Goal: Information Seeking & Learning: Check status

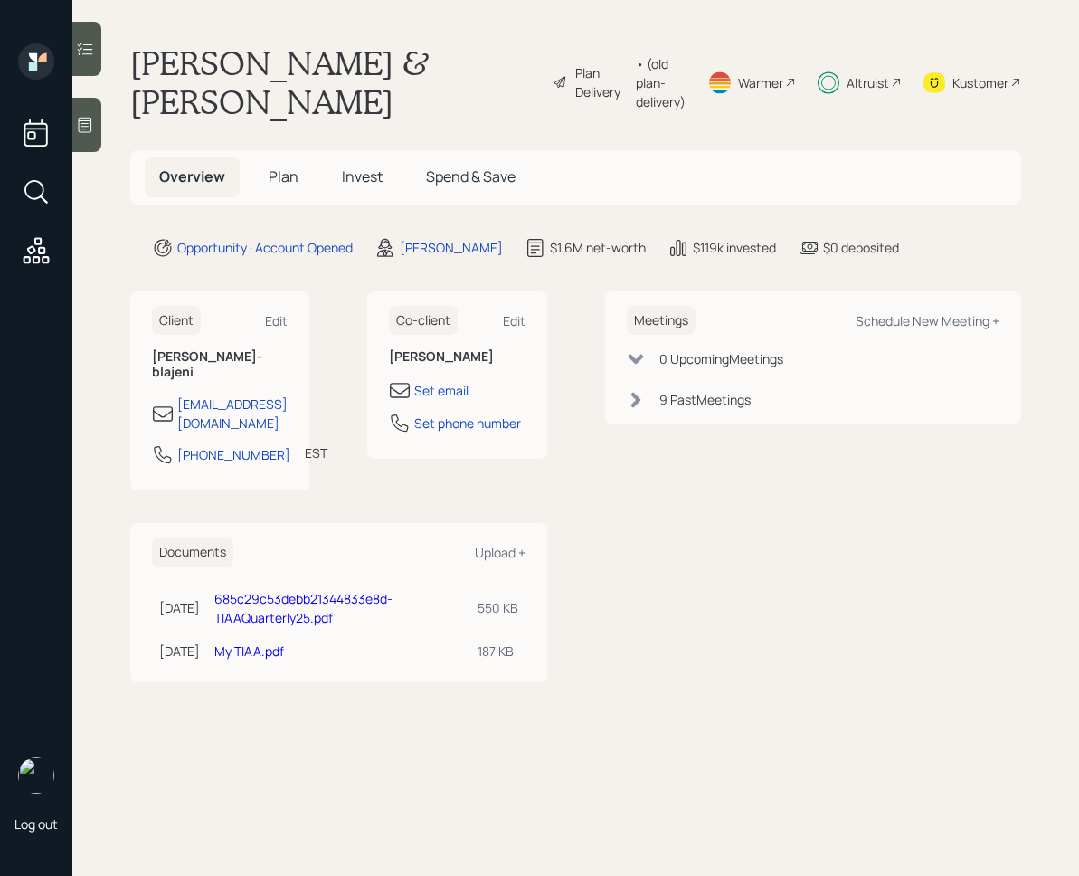
click at [381, 223] on main "[PERSON_NAME] & [PERSON_NAME]-blajeni Plan Delivery • (old plan-delivery) Warme…" at bounding box center [575, 438] width 1007 height 876
click at [368, 181] on span "Invest" at bounding box center [362, 176] width 41 height 20
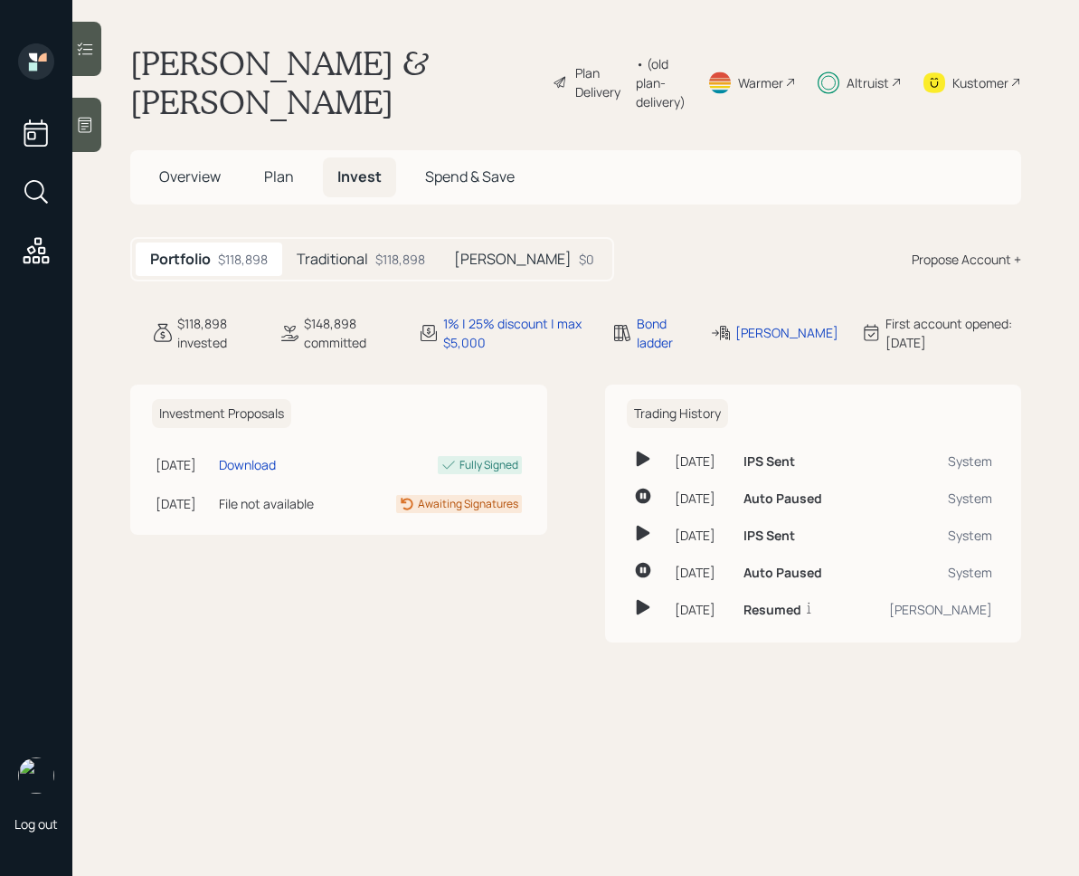
click at [359, 271] on div "Traditional $118,898" at bounding box center [360, 259] width 157 height 33
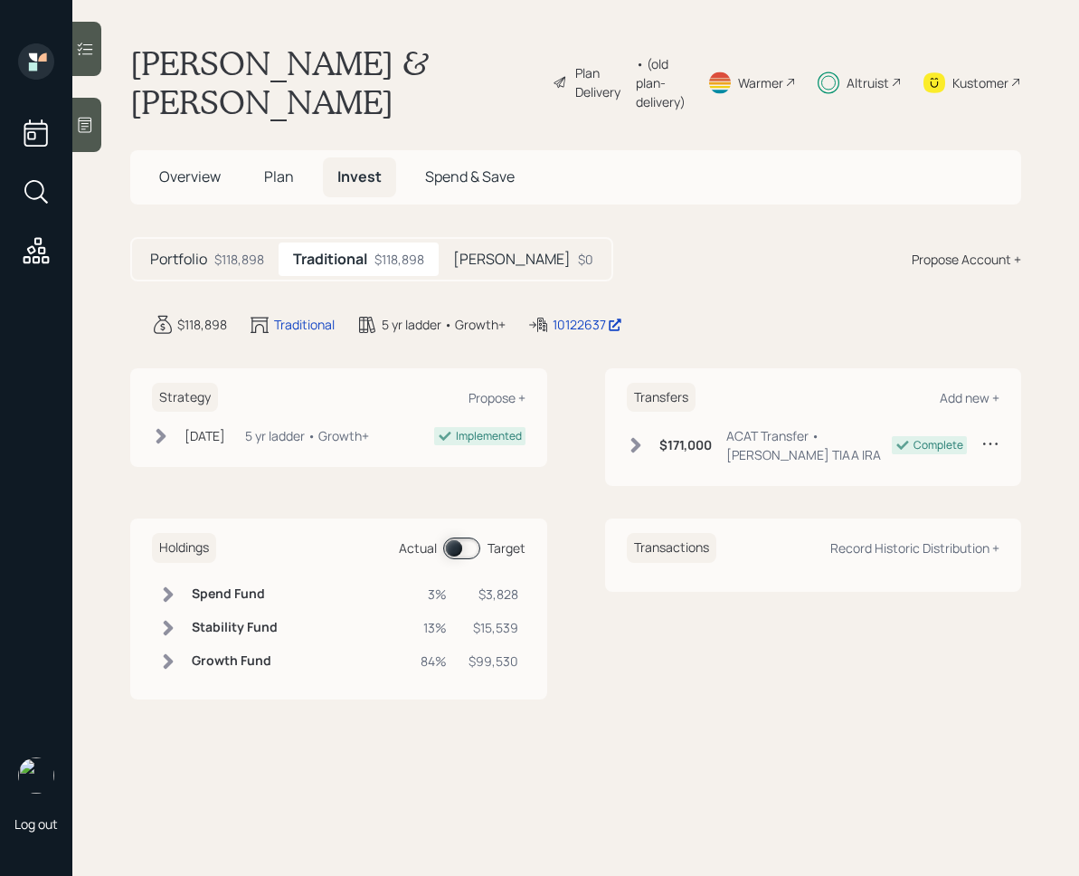
click at [599, 337] on main "Benedict & Martina Aurian-blajeni Plan Delivery • (old plan-delivery) Warmer Al…" at bounding box center [575, 438] width 1007 height 876
click at [584, 325] on div "10122637" at bounding box center [588, 324] width 70 height 19
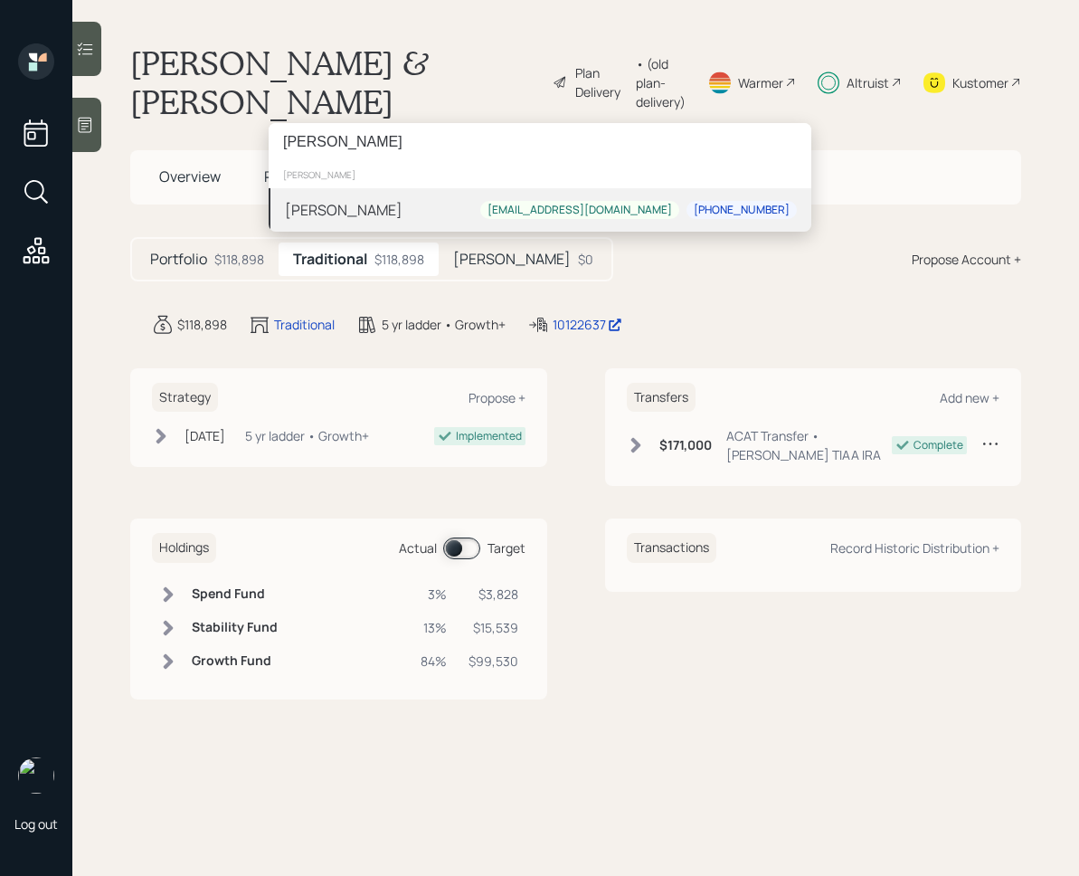
type input "[PERSON_NAME]"
click at [338, 216] on div "[PERSON_NAME]" at bounding box center [344, 210] width 118 height 22
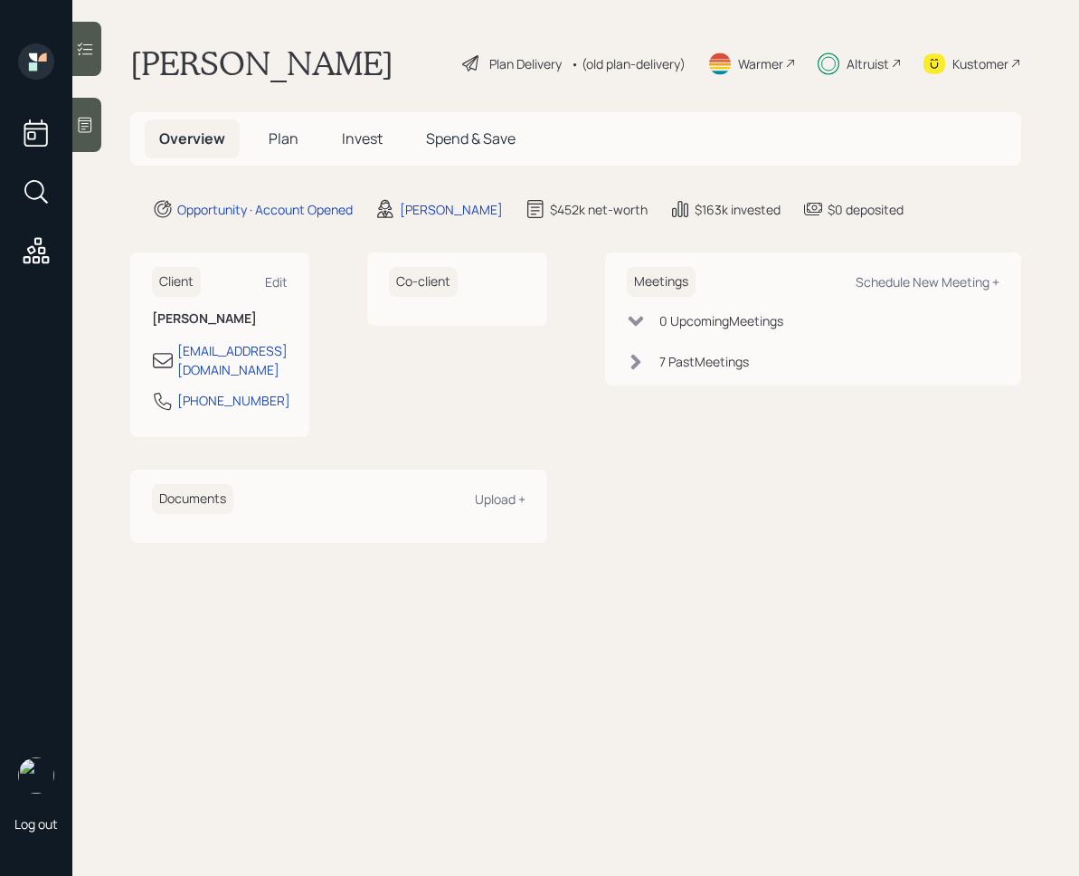
click at [378, 132] on span "Invest" at bounding box center [362, 138] width 41 height 20
